Goal: Navigation & Orientation: Find specific page/section

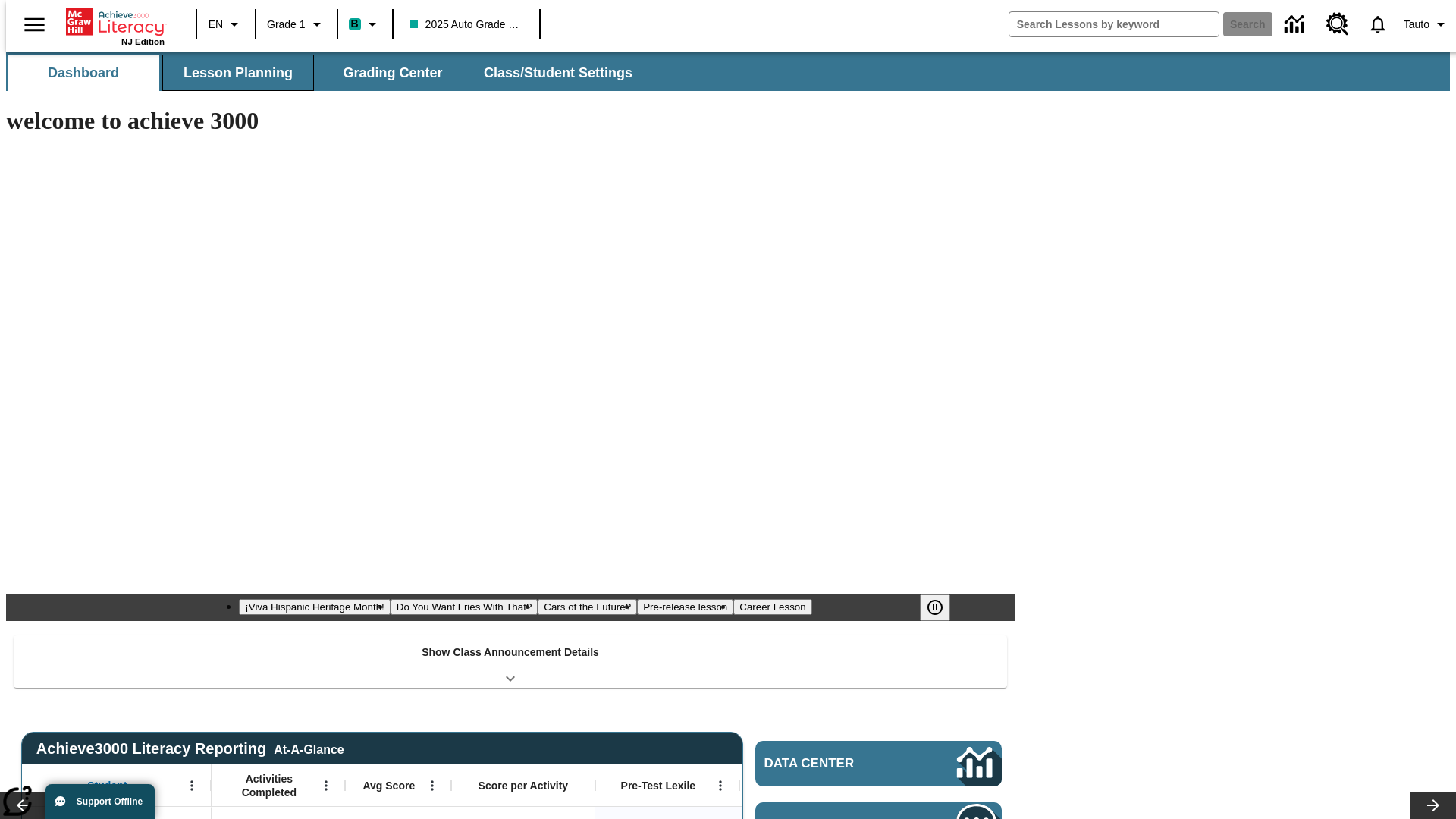
click at [232, 73] on button "Lesson Planning" at bounding box center [238, 73] width 152 height 36
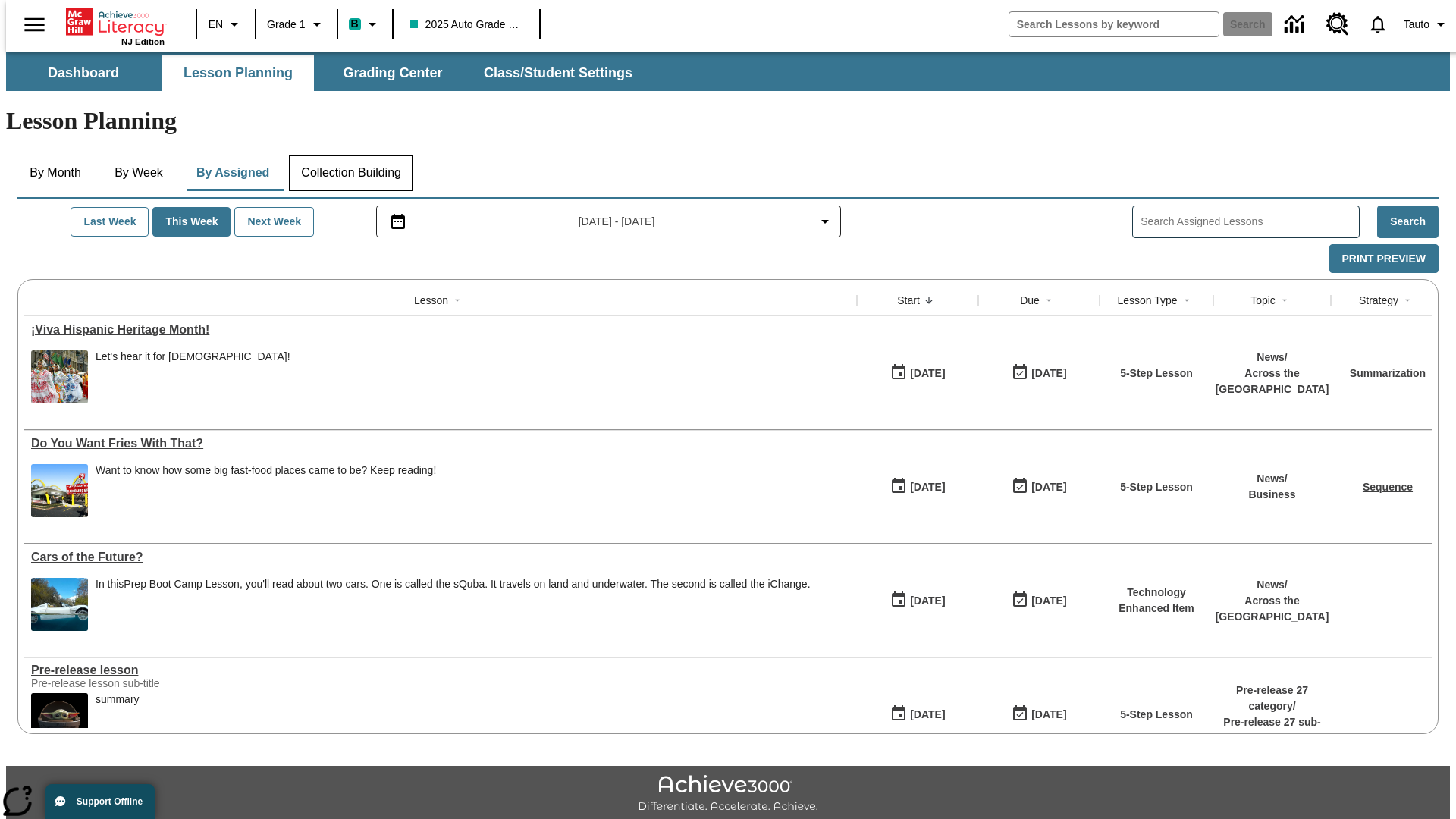
click at [350, 155] on button "Collection Building" at bounding box center [350, 172] width 124 height 36
